Goal: Information Seeking & Learning: Learn about a topic

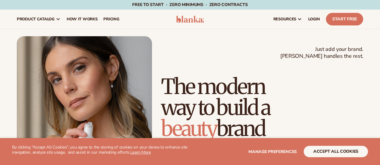
scroll to position [60, 0]
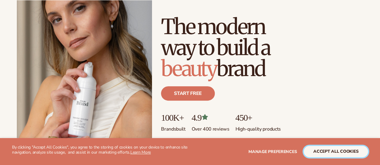
click at [332, 150] on button "accept all cookies" at bounding box center [335, 151] width 64 height 11
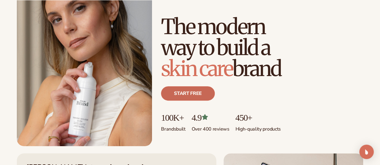
click at [215, 101] on link "Start free" at bounding box center [188, 93] width 54 height 14
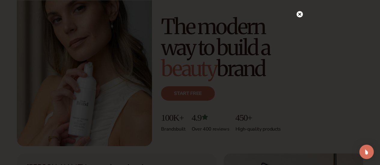
click at [300, 13] on circle at bounding box center [299, 14] width 6 height 6
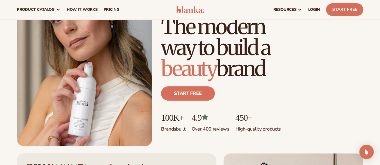
scroll to position [0, 0]
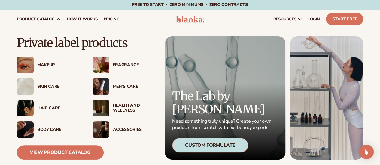
click at [128, 64] on div "Fragrance" at bounding box center [134, 65] width 43 height 5
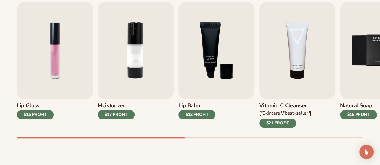
scroll to position [210, 0]
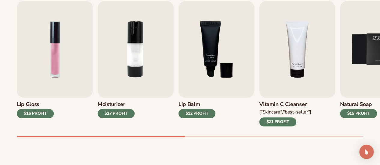
drag, startPoint x: 181, startPoint y: 135, endPoint x: 209, endPoint y: 135, distance: 28.2
click at [209, 135] on div "Lip Gloss $16 PROFIT Moisturizer $17 PROFIT Lip Balm" at bounding box center [198, 69] width 363 height 137
click at [212, 135] on div "Lip Gloss $16 PROFIT Moisturizer $17 PROFIT Lip Balm" at bounding box center [198, 69] width 363 height 137
click at [363, 135] on div "Lip Gloss $16 PROFIT Moisturizer $17 PROFIT Lip Balm" at bounding box center [198, 69] width 363 height 137
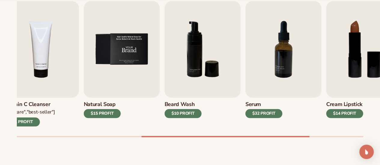
click at [84, 57] on img "5 / 9" at bounding box center [122, 49] width 76 height 97
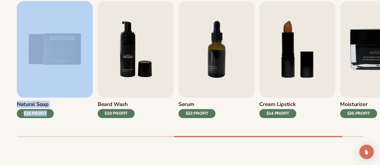
drag, startPoint x: 256, startPoint y: 59, endPoint x: 138, endPoint y: 60, distance: 117.7
click at [134, 58] on div "Lip Gloss $16 PROFIT Moisturizer $17 PROFIT Lip Balm" at bounding box center [198, 69] width 363 height 137
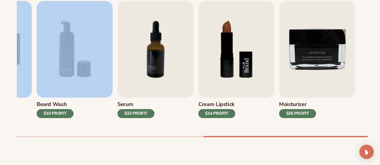
click at [198, 65] on img "8 / 9" at bounding box center [236, 49] width 76 height 97
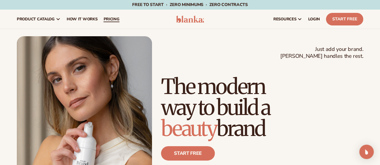
click at [112, 17] on span "pricing" at bounding box center [111, 19] width 16 height 5
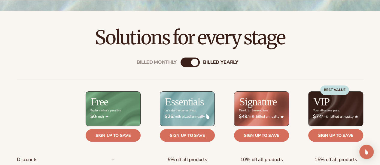
scroll to position [180, 0]
